Goal: Use online tool/utility: Utilize a website feature to perform a specific function

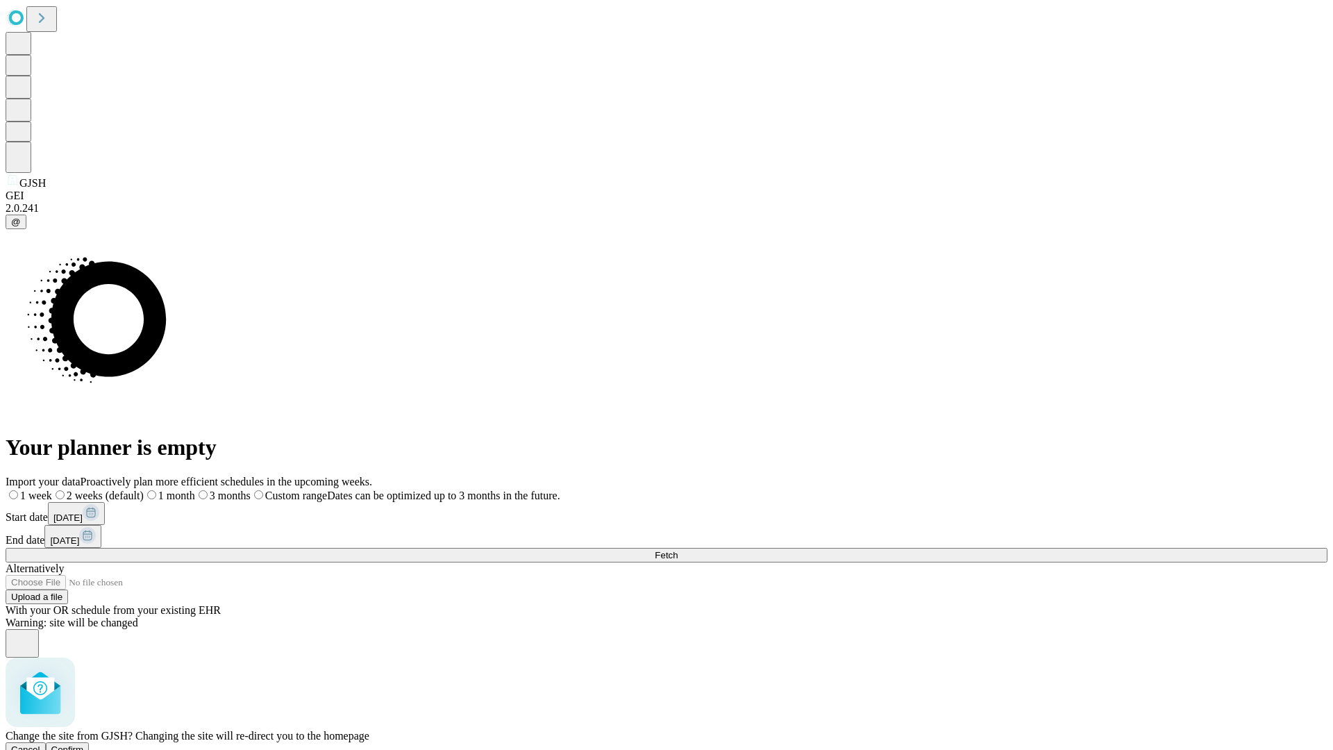
click at [84, 744] on span "Confirm" at bounding box center [67, 749] width 33 height 10
click at [43, 490] on label "1 week" at bounding box center [24, 496] width 37 height 12
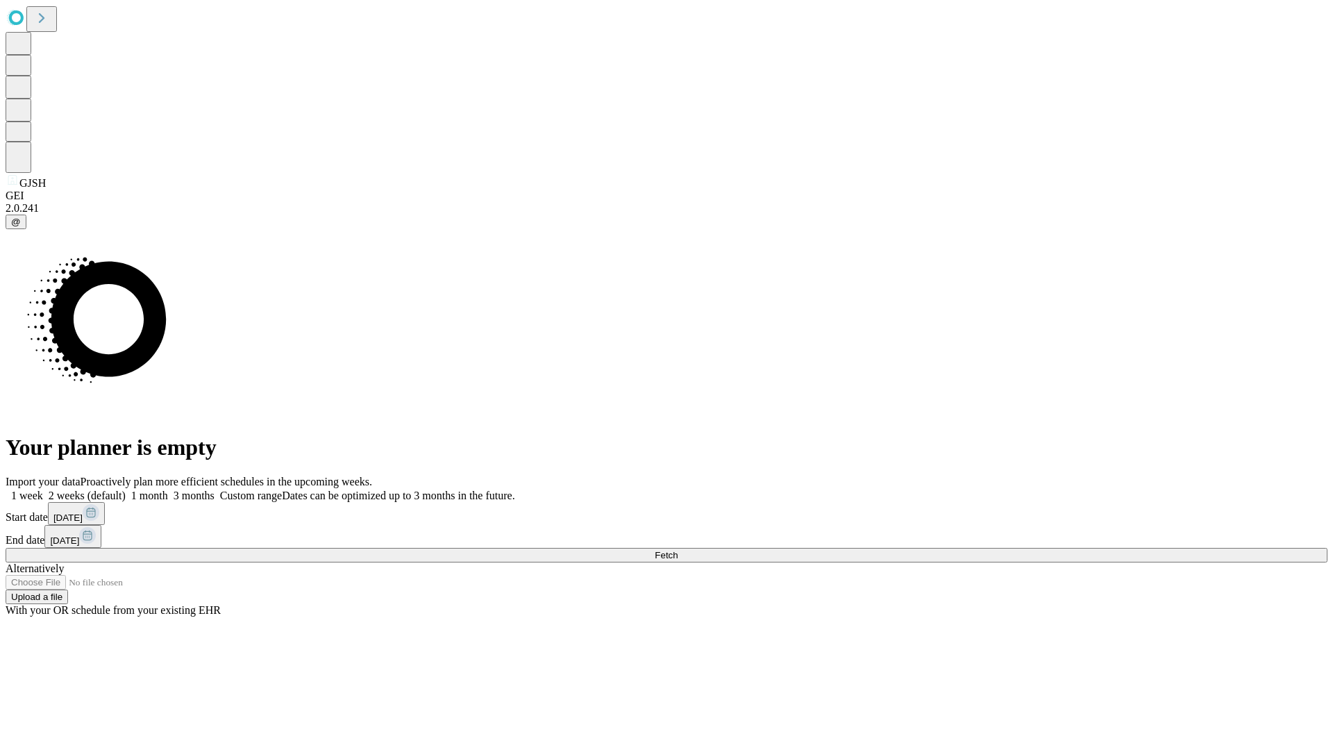
click at [678, 550] on span "Fetch" at bounding box center [666, 555] width 23 height 10
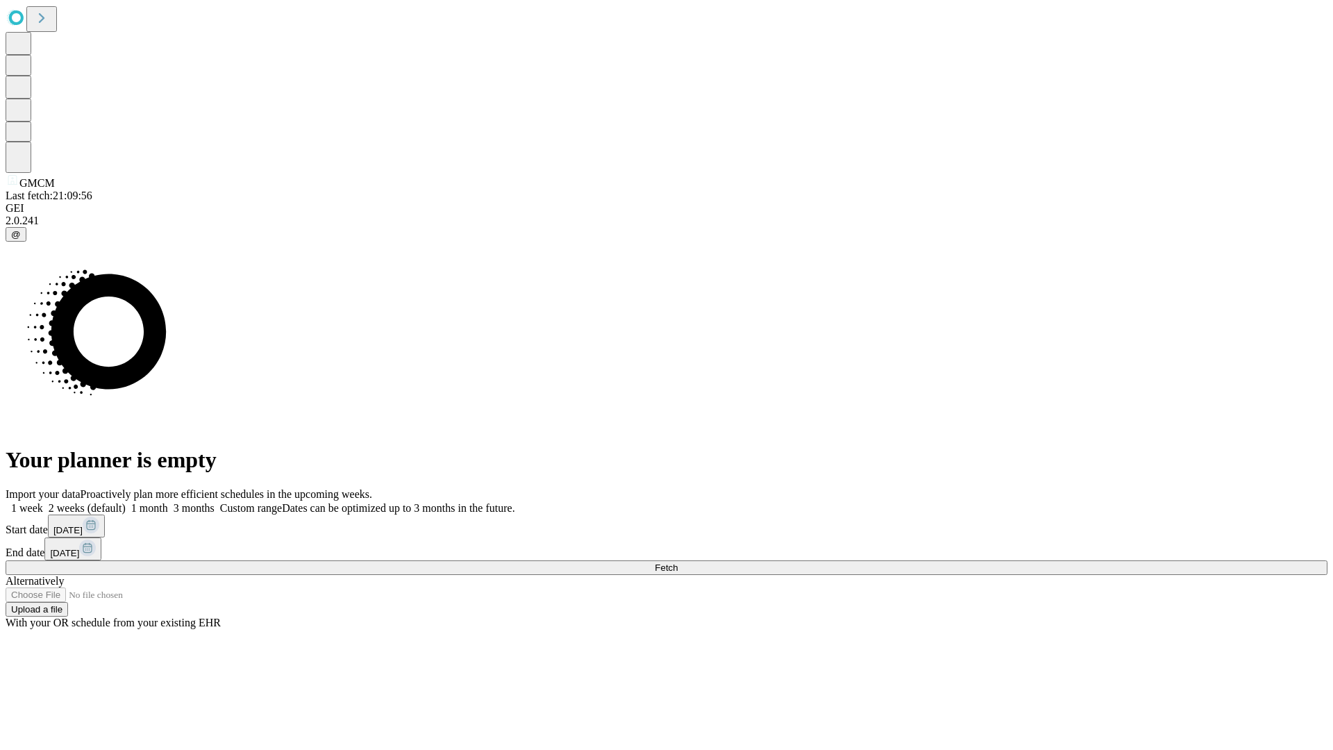
click at [678, 562] on span "Fetch" at bounding box center [666, 567] width 23 height 10
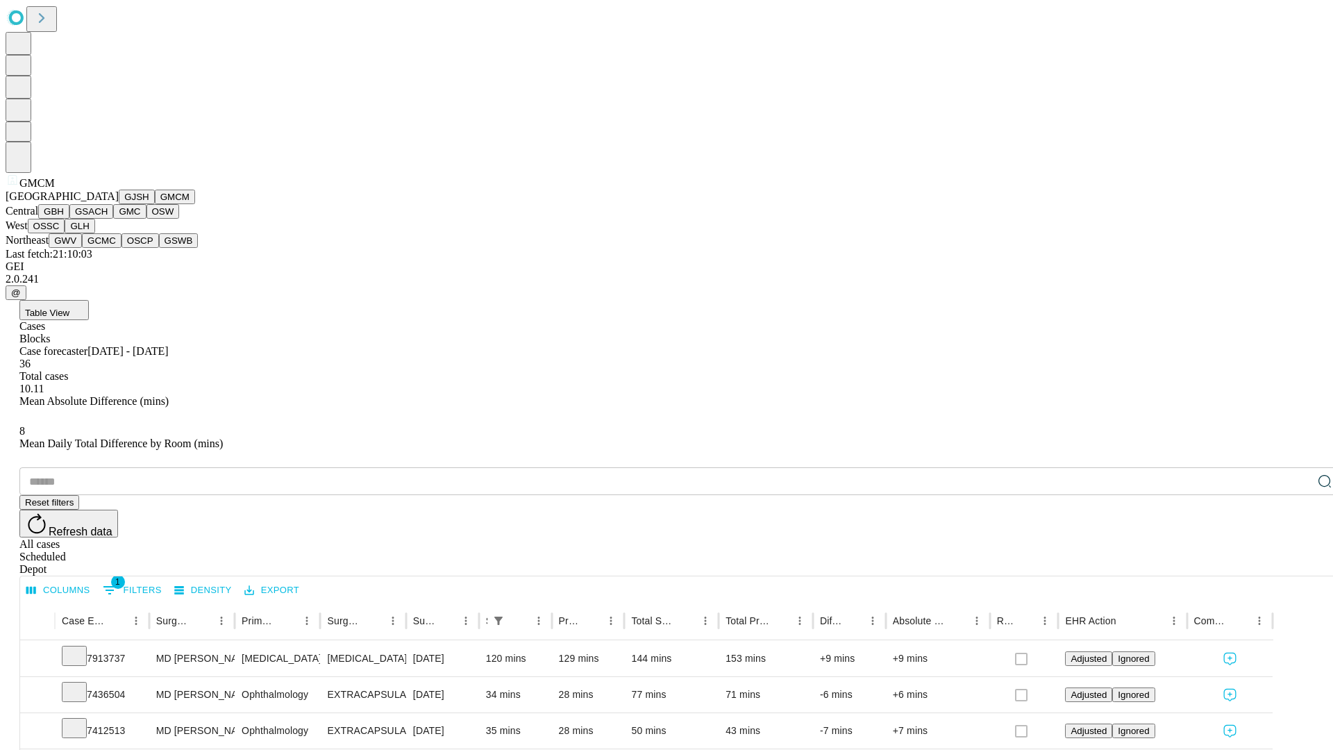
click at [69, 219] on button "GBH" at bounding box center [53, 211] width 31 height 15
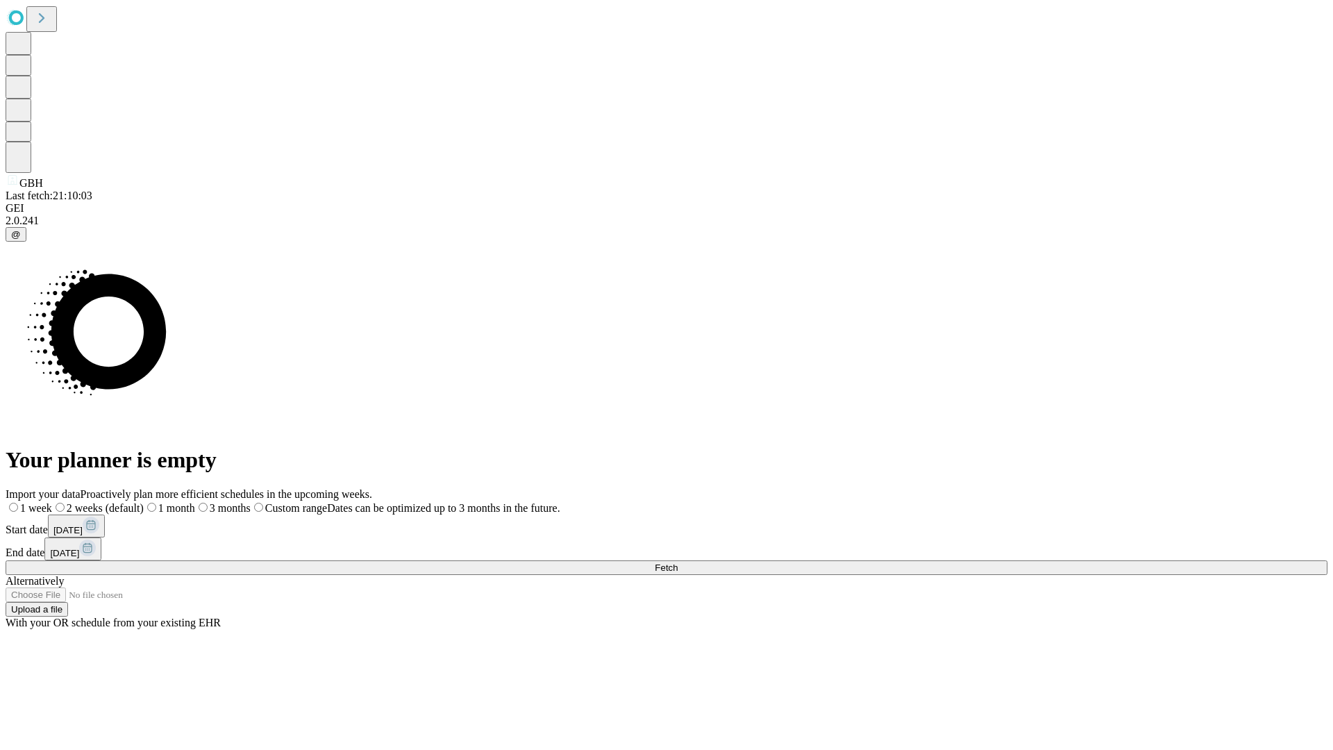
click at [678, 562] on span "Fetch" at bounding box center [666, 567] width 23 height 10
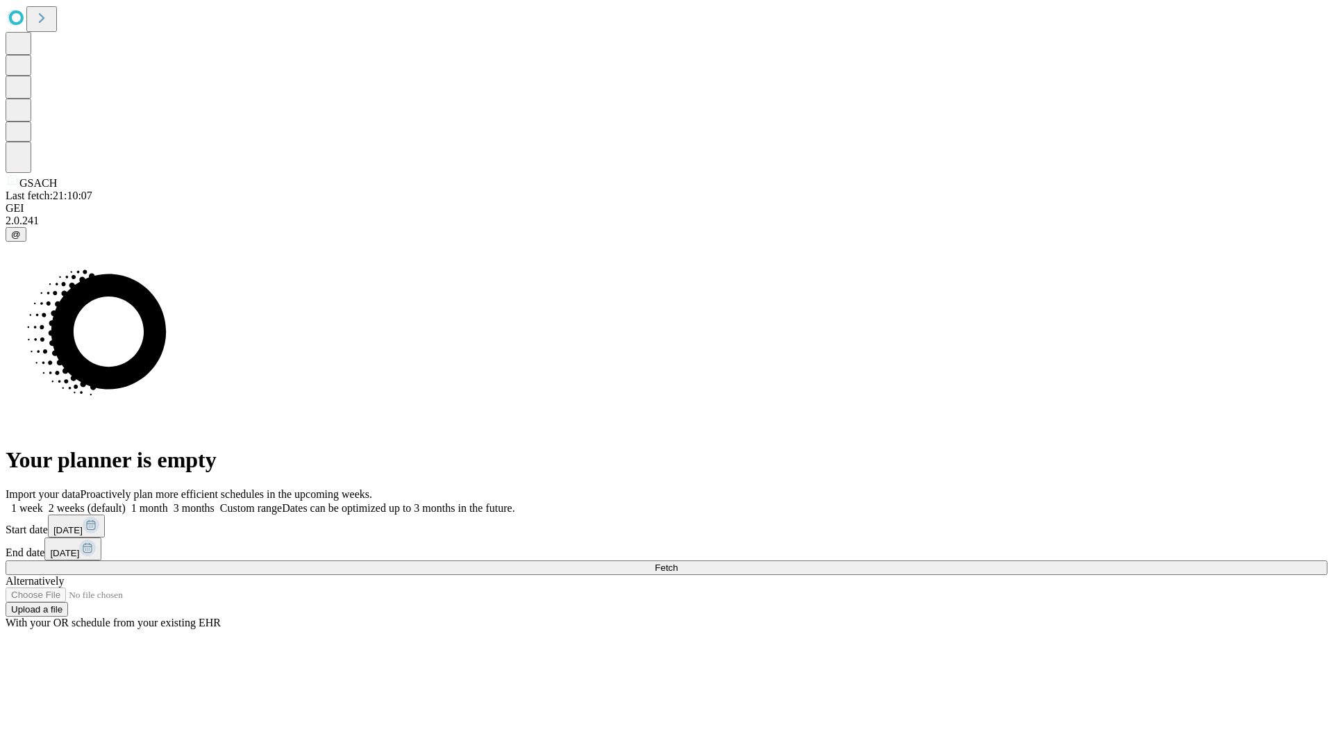
click at [43, 502] on label "1 week" at bounding box center [24, 508] width 37 height 12
click at [678, 562] on span "Fetch" at bounding box center [666, 567] width 23 height 10
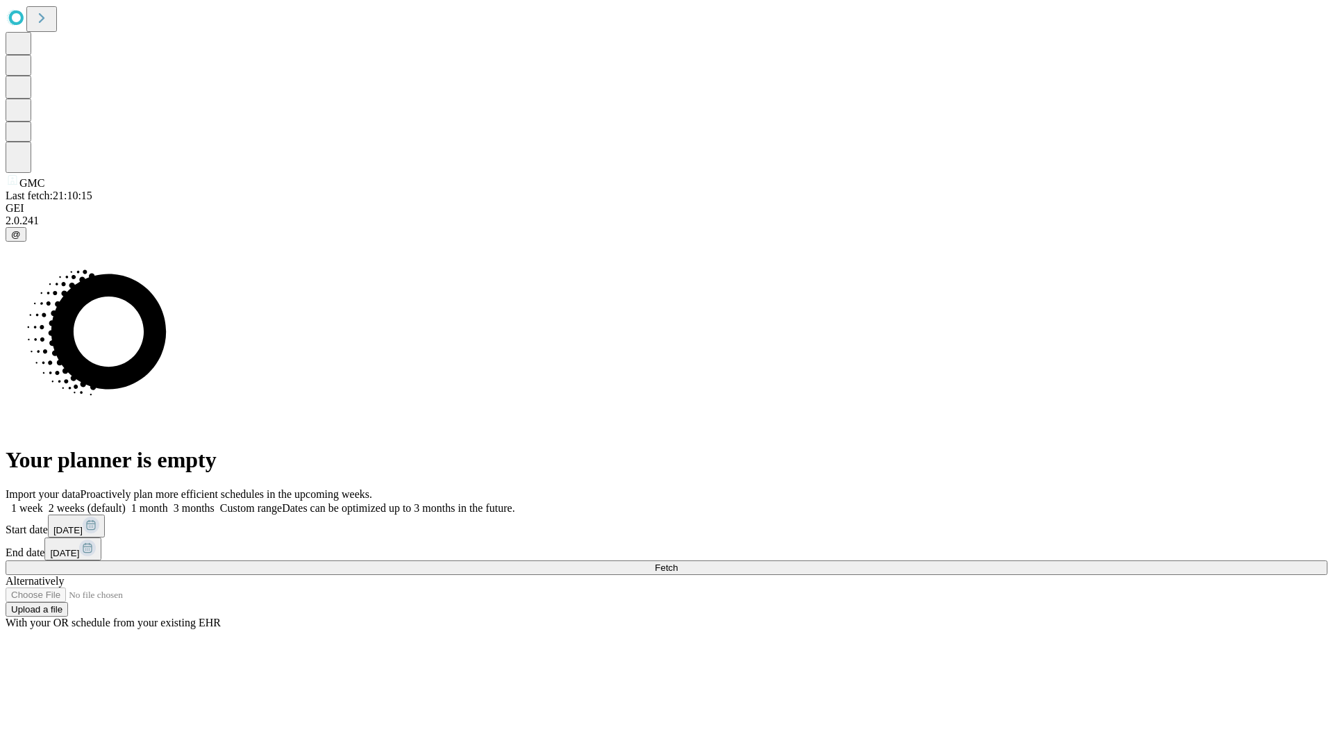
click at [43, 502] on label "1 week" at bounding box center [24, 508] width 37 height 12
click at [678, 562] on span "Fetch" at bounding box center [666, 567] width 23 height 10
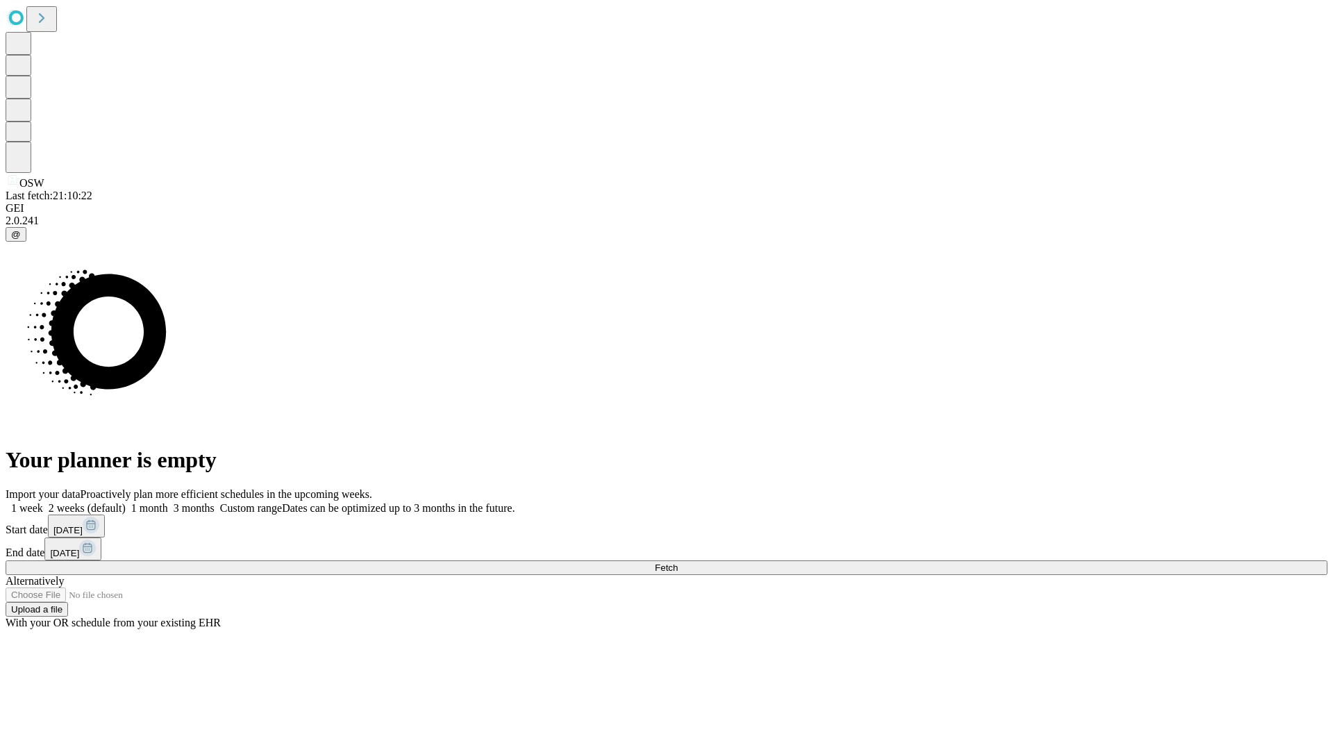
click at [43, 502] on label "1 week" at bounding box center [24, 508] width 37 height 12
click at [678, 562] on span "Fetch" at bounding box center [666, 567] width 23 height 10
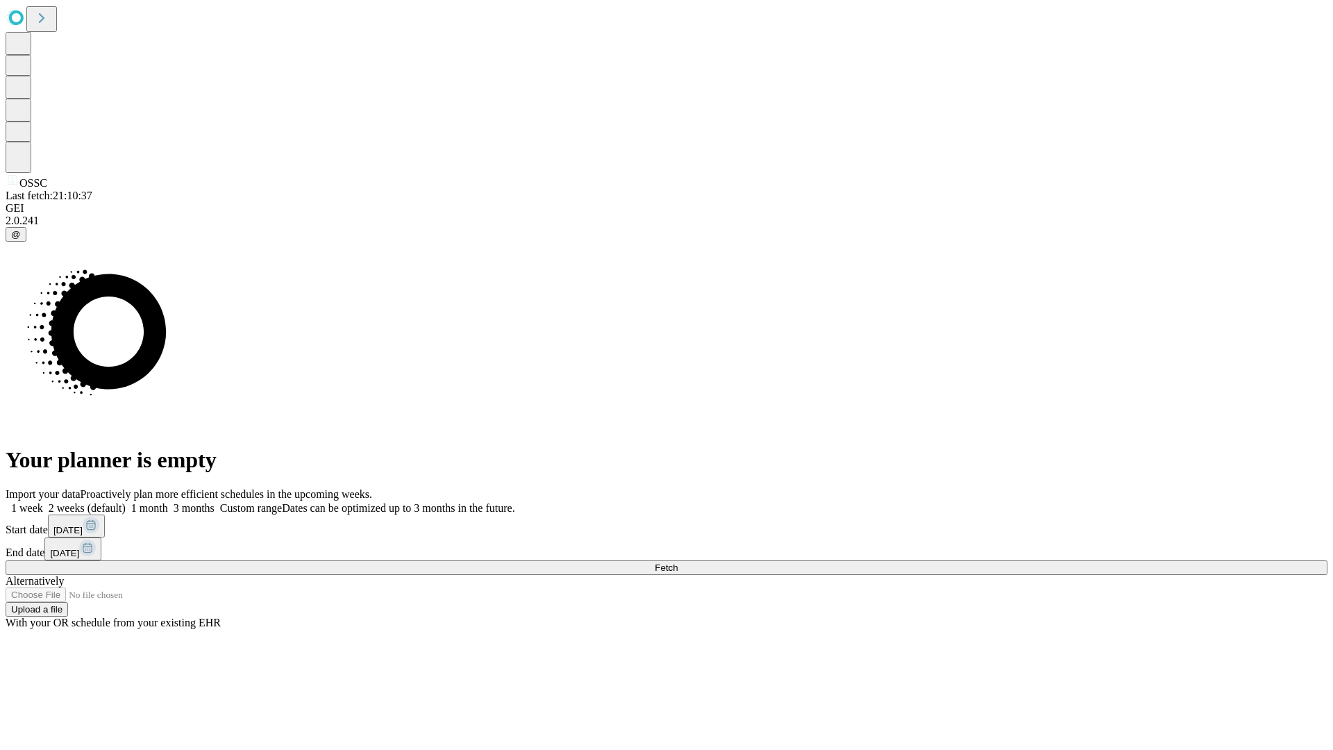
click at [43, 502] on label "1 week" at bounding box center [24, 508] width 37 height 12
click at [678, 562] on span "Fetch" at bounding box center [666, 567] width 23 height 10
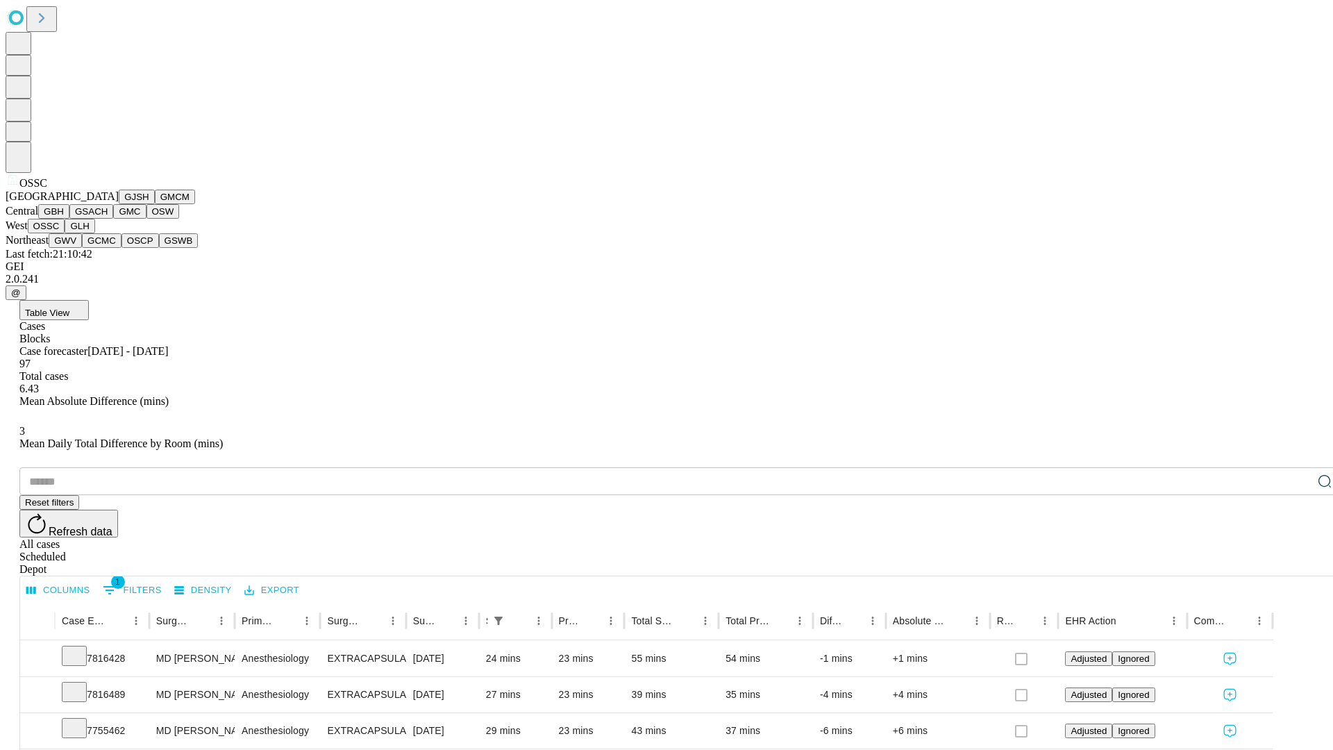
click at [94, 233] on button "GLH" at bounding box center [80, 226] width 30 height 15
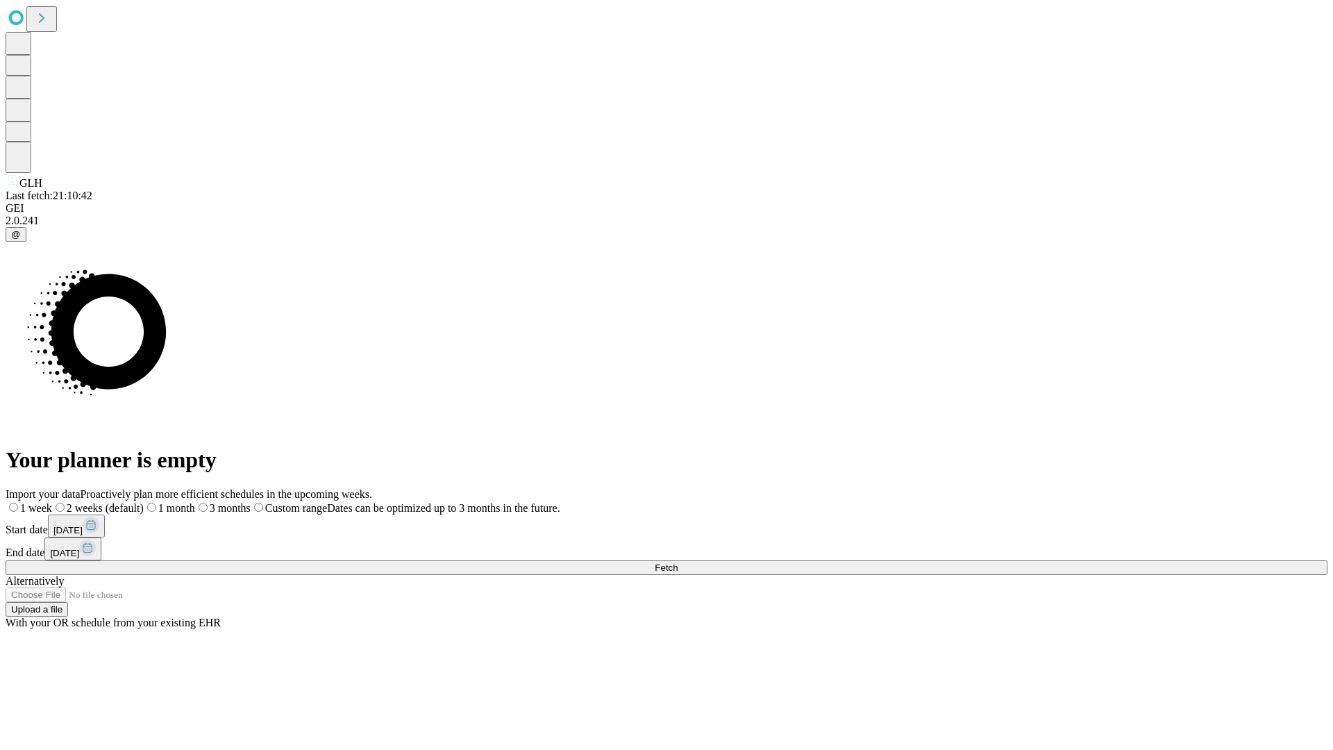
click at [52, 502] on label "1 week" at bounding box center [29, 508] width 47 height 12
click at [678, 562] on span "Fetch" at bounding box center [666, 567] width 23 height 10
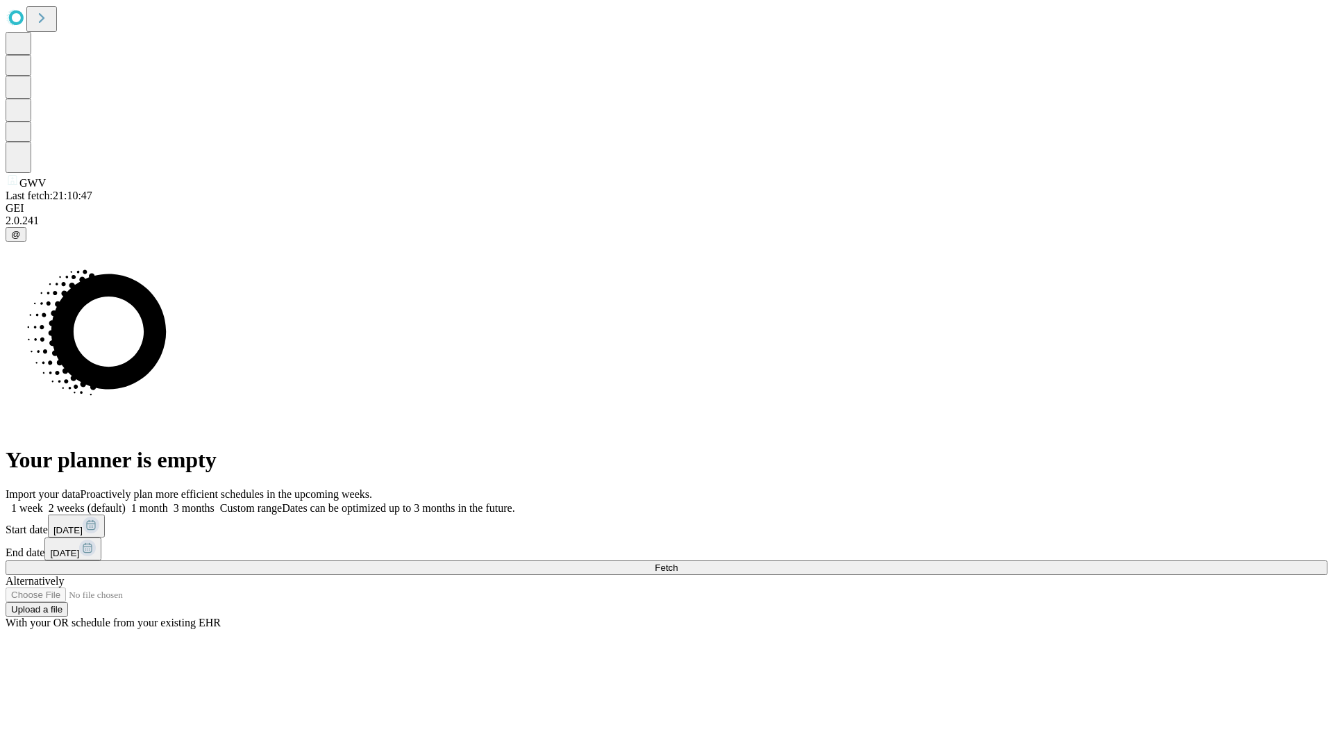
click at [43, 502] on label "1 week" at bounding box center [24, 508] width 37 height 12
click at [678, 562] on span "Fetch" at bounding box center [666, 567] width 23 height 10
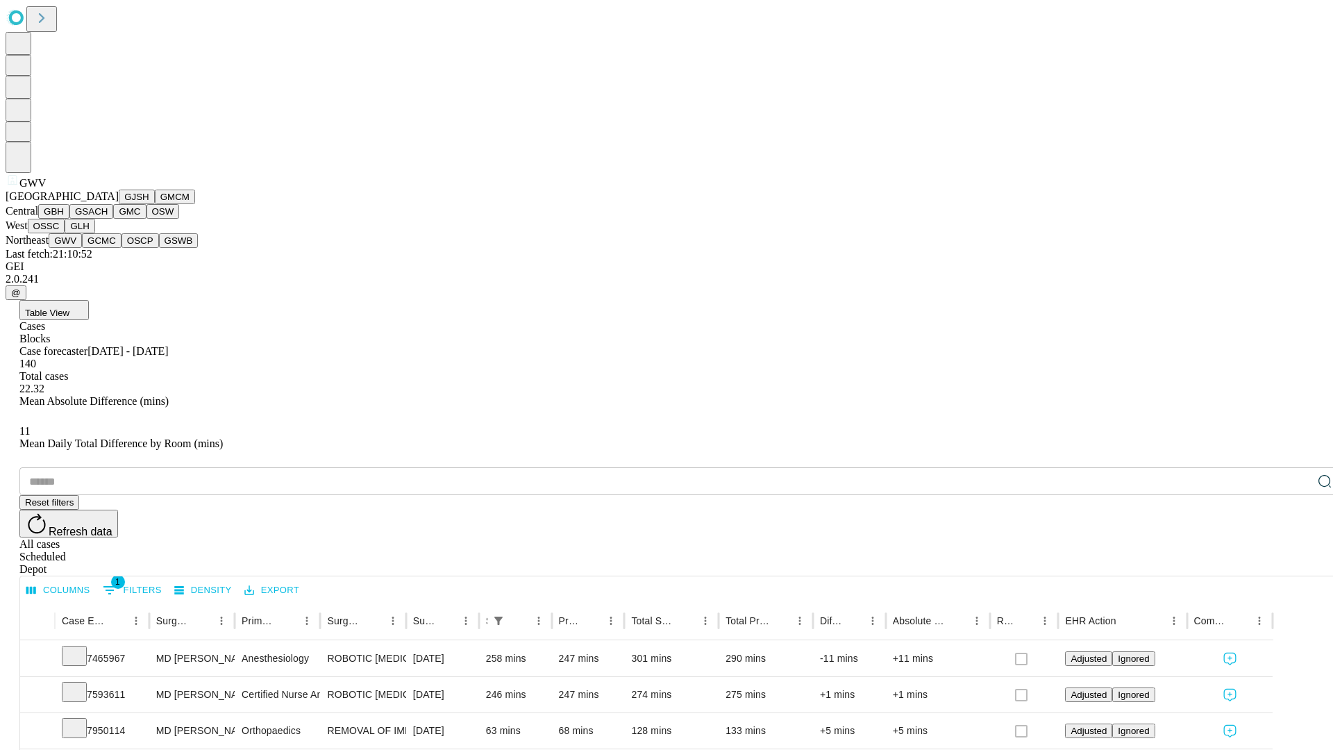
click at [108, 248] on button "GCMC" at bounding box center [102, 240] width 40 height 15
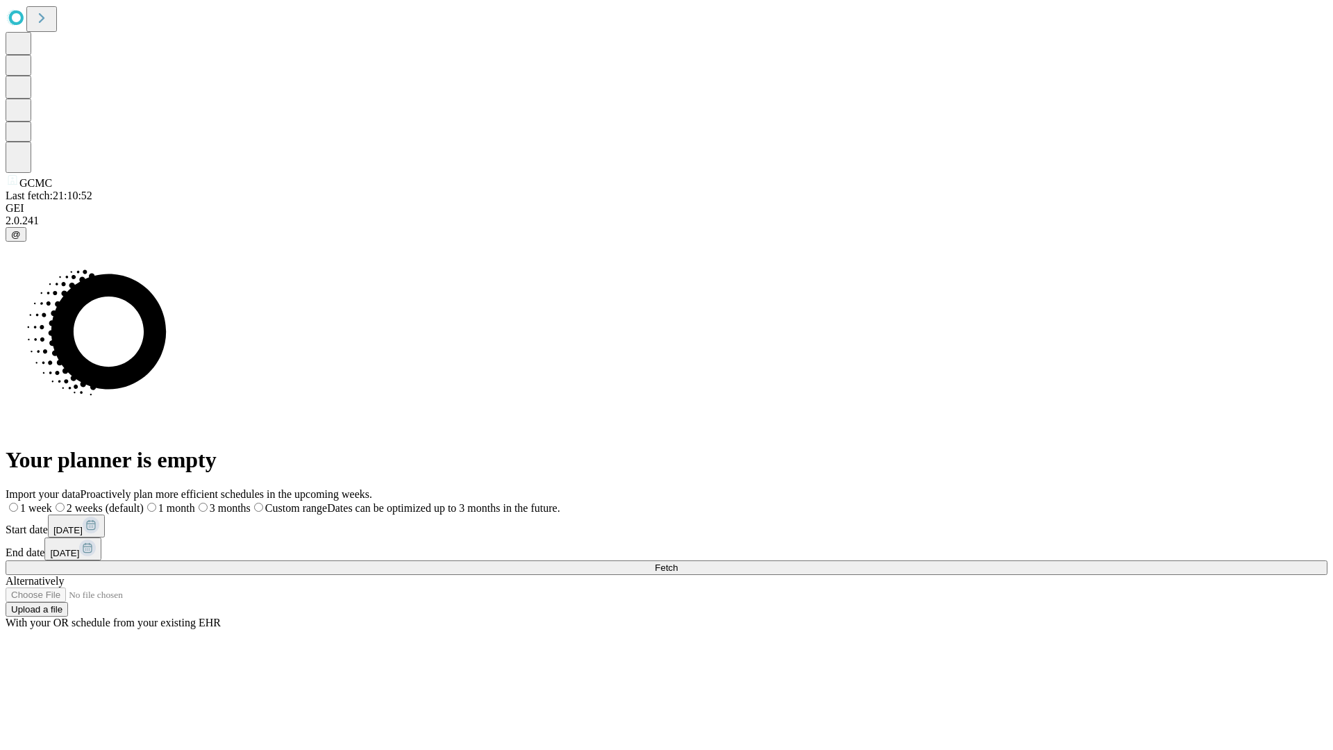
click at [52, 502] on label "1 week" at bounding box center [29, 508] width 47 height 12
click at [678, 562] on span "Fetch" at bounding box center [666, 567] width 23 height 10
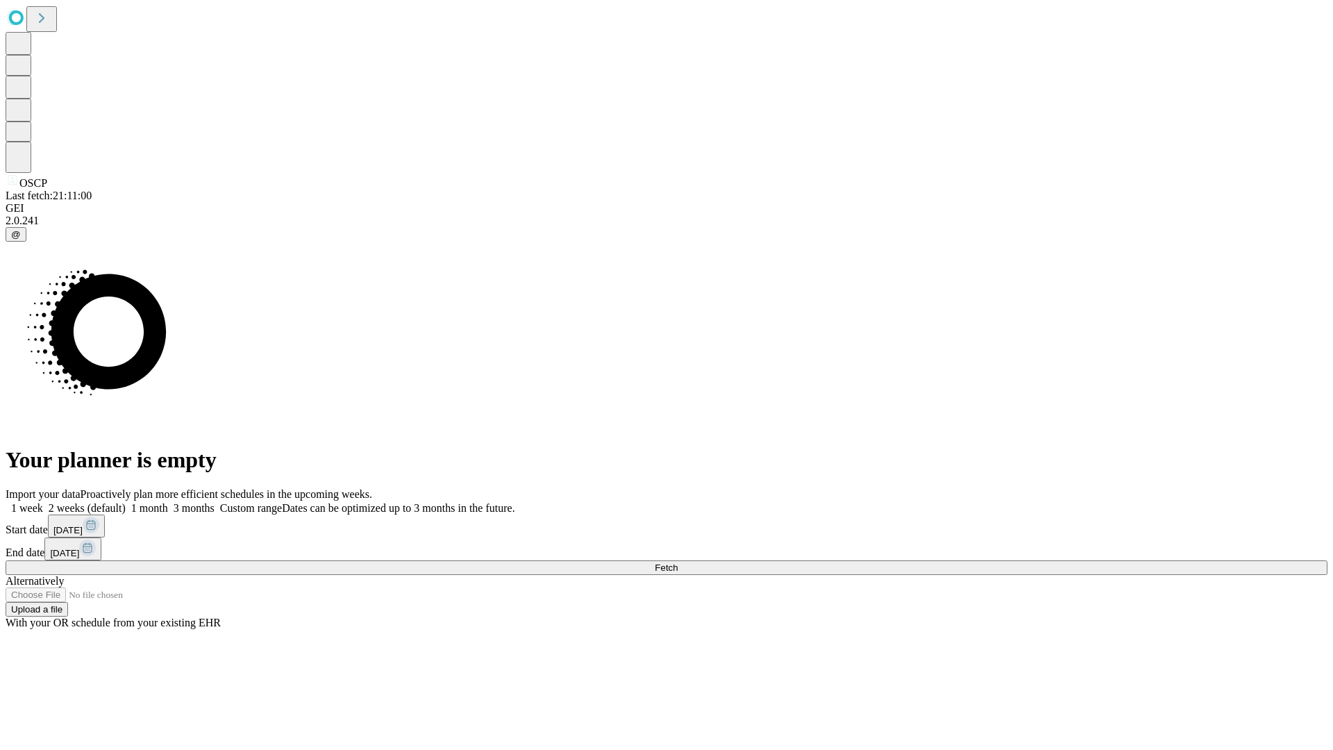
click at [678, 562] on span "Fetch" at bounding box center [666, 567] width 23 height 10
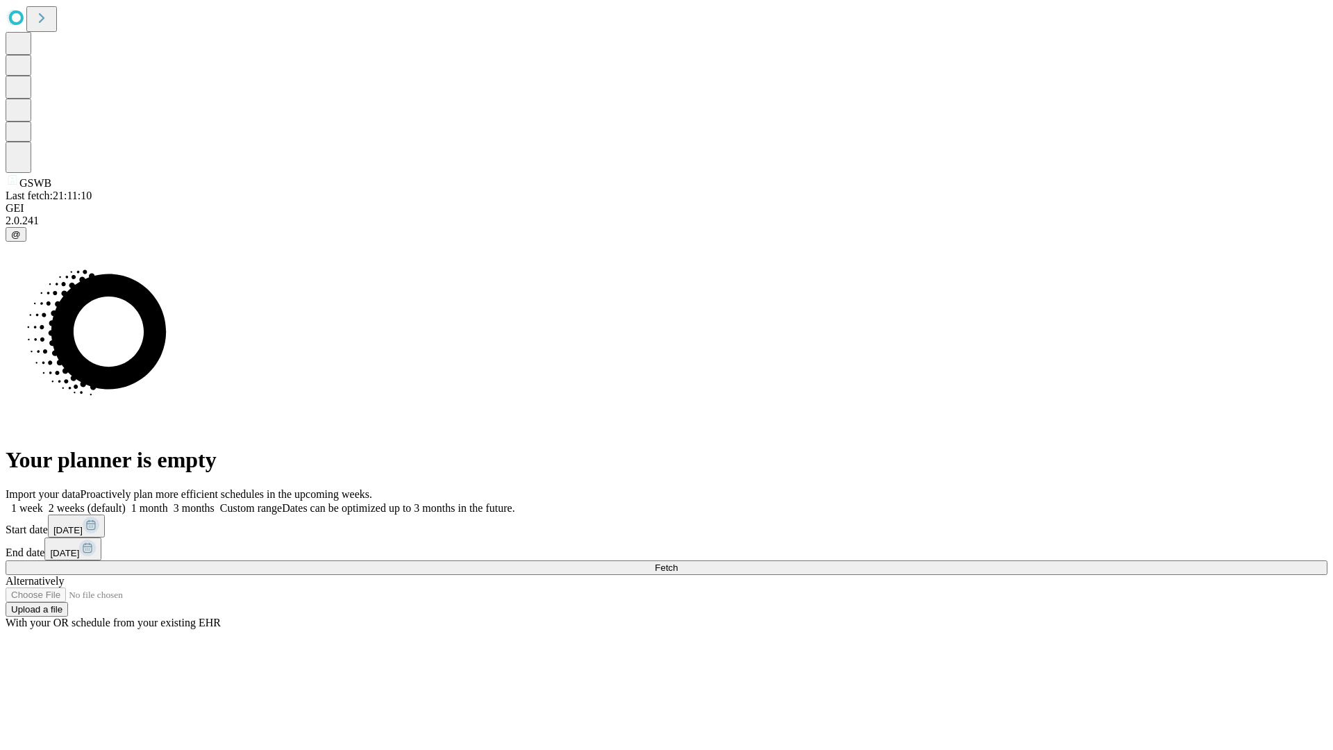
click at [678, 562] on span "Fetch" at bounding box center [666, 567] width 23 height 10
